Goal: Task Accomplishment & Management: Complete application form

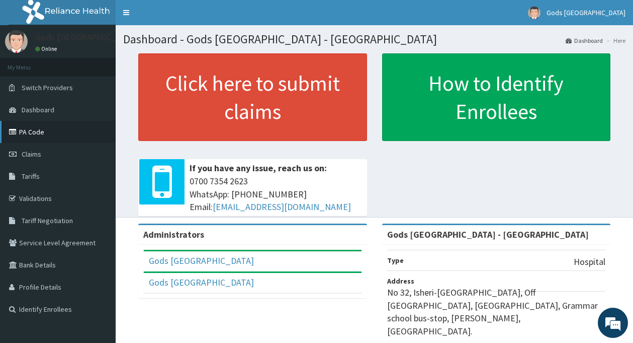
click at [27, 130] on link "PA Code" at bounding box center [58, 132] width 116 height 22
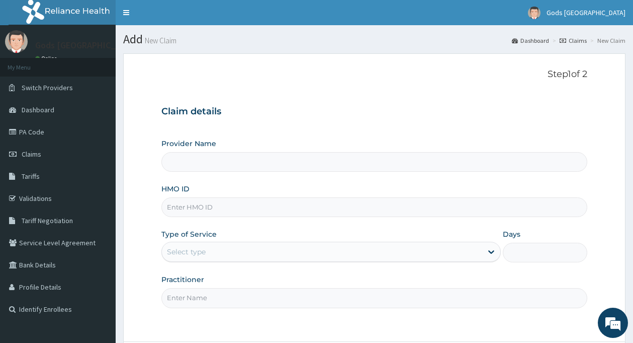
scroll to position [89, 0]
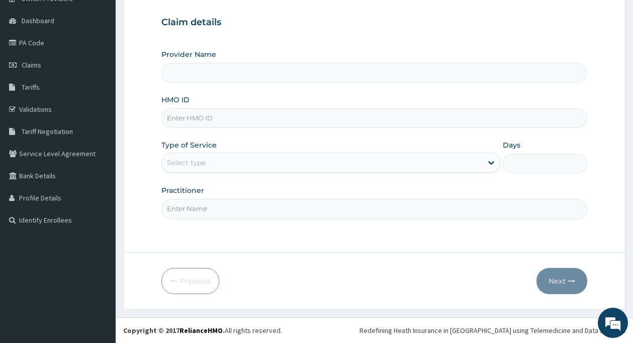
type input "Gods [GEOGRAPHIC_DATA] - [GEOGRAPHIC_DATA]"
click at [189, 116] on input "HMO ID" at bounding box center [375, 118] width 426 height 20
type input "HIA/10069/A"
click at [190, 158] on div "Select type" at bounding box center [186, 162] width 39 height 10
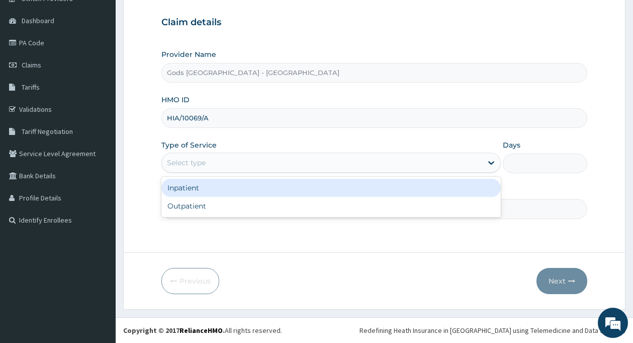
click at [201, 213] on div "Outpatient" at bounding box center [332, 206] width 340 height 18
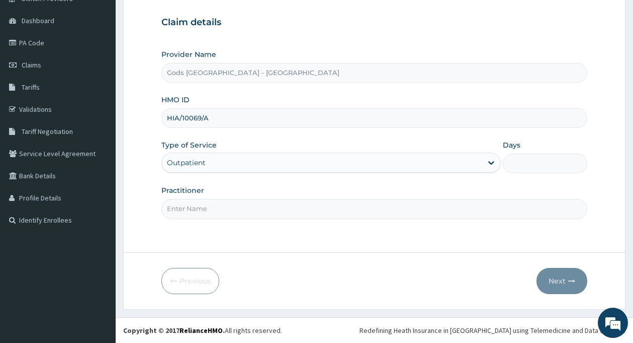
type input "1"
click at [207, 207] on input "Practitioner" at bounding box center [375, 209] width 426 height 20
type input "[PERSON_NAME]"
click at [557, 282] on button "Next" at bounding box center [562, 281] width 51 height 26
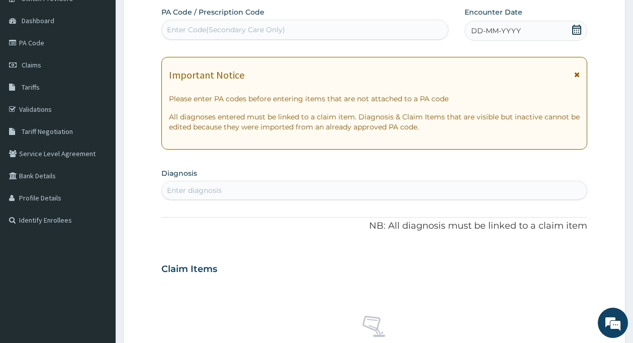
scroll to position [0, 0]
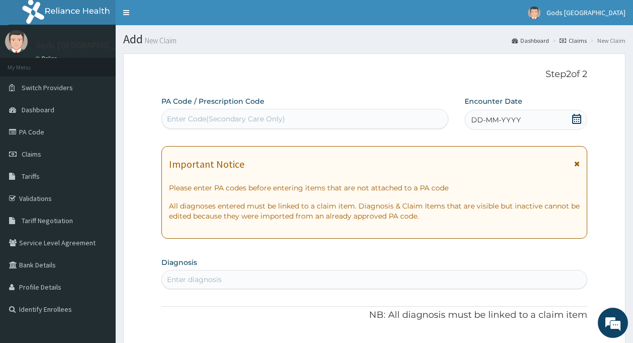
click at [580, 119] on icon at bounding box center [577, 119] width 9 height 10
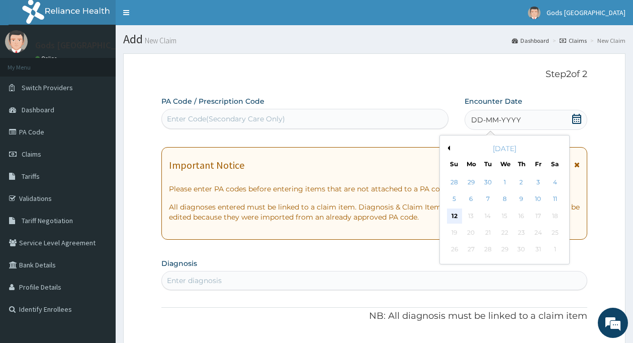
click at [455, 218] on div "12" at bounding box center [454, 215] width 15 height 15
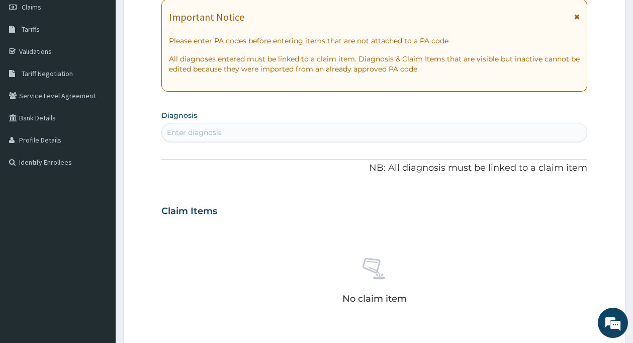
scroll to position [151, 0]
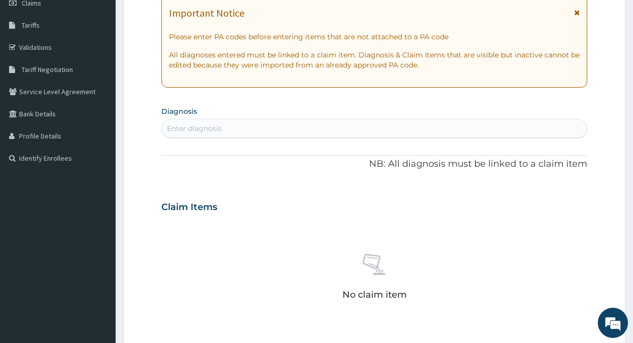
click at [251, 128] on div "Enter diagnosis" at bounding box center [374, 128] width 425 height 16
type input "M"
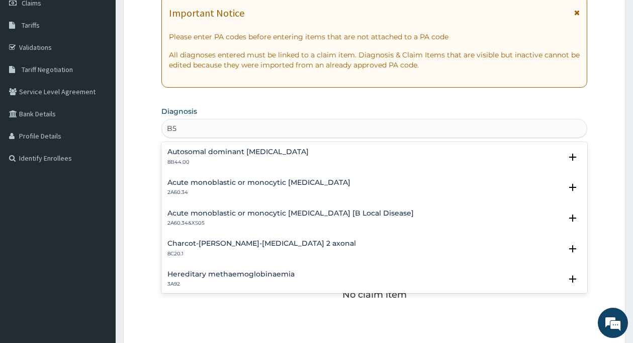
scroll to position [36, 0]
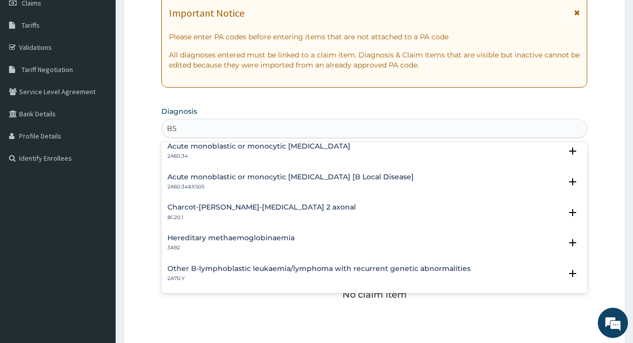
type input "B5"
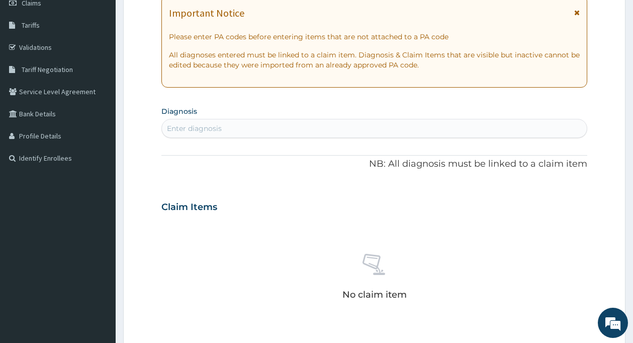
click at [144, 243] on form "Step 2 of 2 PA Code / Prescription Code Enter Code(Secondary Care Only) Encount…" at bounding box center [374, 220] width 503 height 636
click at [212, 128] on div "Enter diagnosis" at bounding box center [194, 128] width 55 height 10
type input "P"
click at [240, 187] on div "PA Code / Prescription Code Enter Code(Secondary Care Only) Encounter Date [DAT…" at bounding box center [375, 205] width 426 height 521
